Goal: Ask a question

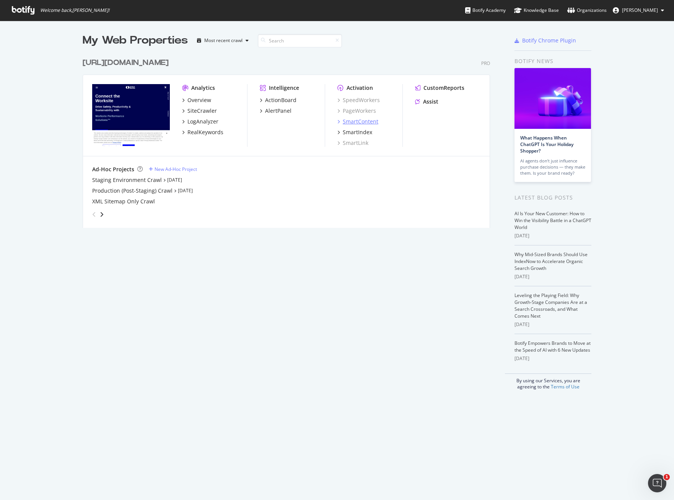
click at [375, 121] on div "SmartContent" at bounding box center [361, 122] width 36 height 8
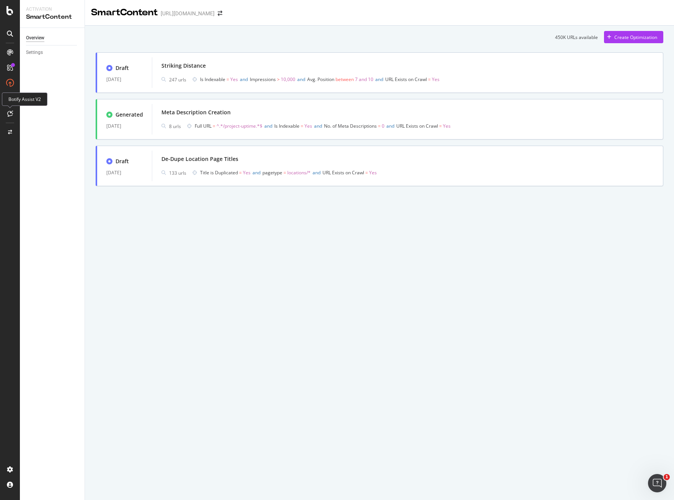
click at [13, 111] on div at bounding box center [10, 113] width 12 height 12
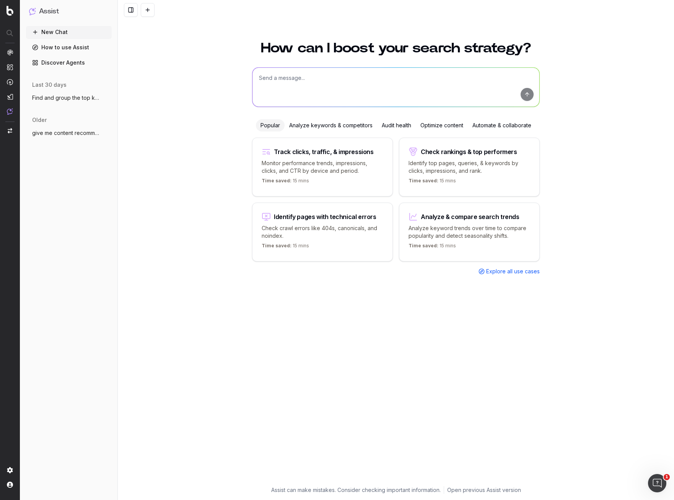
click at [328, 89] on textarea at bounding box center [395, 87] width 287 height 39
paste textarea "Difference Between an Air Cooled Chiller and a Water Cooled Chiller"
type textarea "write a content brief on Difference Between an Air Cooled Chiller and a Water C…"
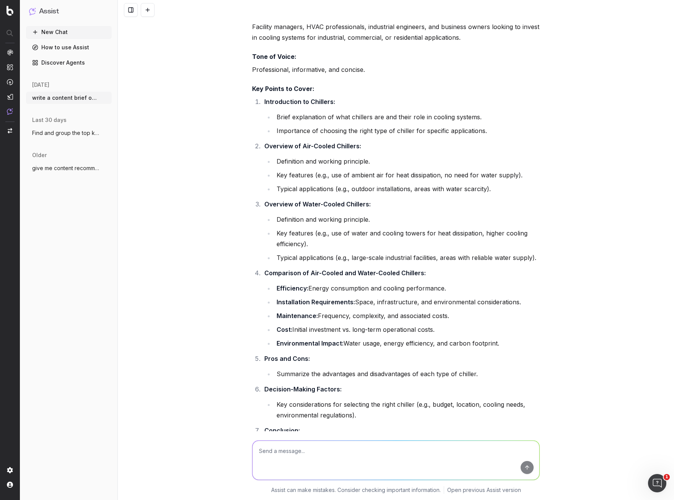
scroll to position [169, 0]
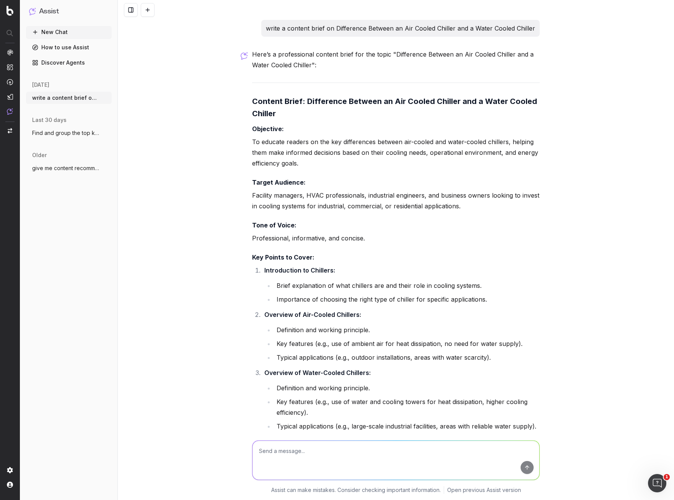
click at [354, 28] on p "write a content brief on Difference Between an Air Cooled Chiller and a Water C…" at bounding box center [400, 28] width 269 height 11
click at [354, 32] on p "write a content brief on Difference Between an Air Cooled Chiller and a Water C…" at bounding box center [400, 28] width 269 height 11
click at [318, 452] on textarea at bounding box center [395, 460] width 287 height 39
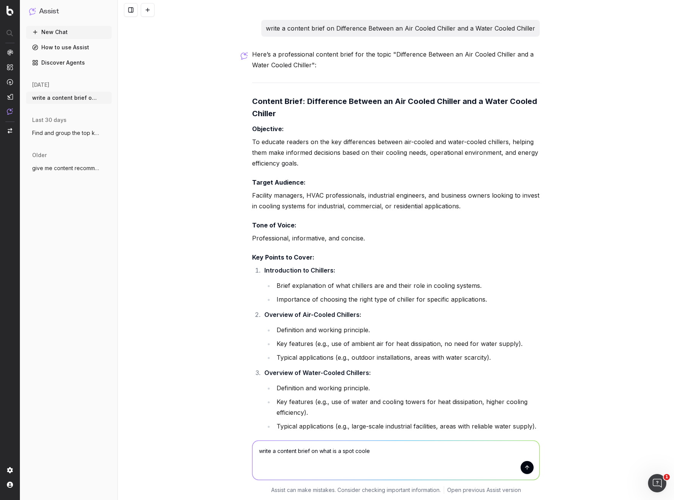
type textarea "write a content brief on what is a spot cooler"
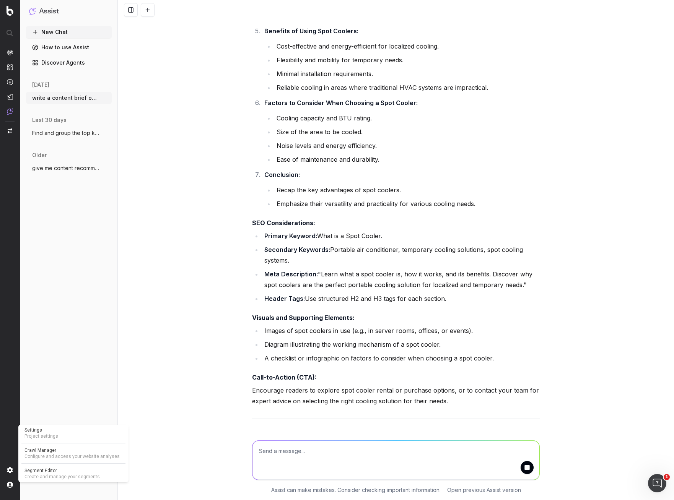
scroll to position [1412, 0]
